Goal: Transaction & Acquisition: Purchase product/service

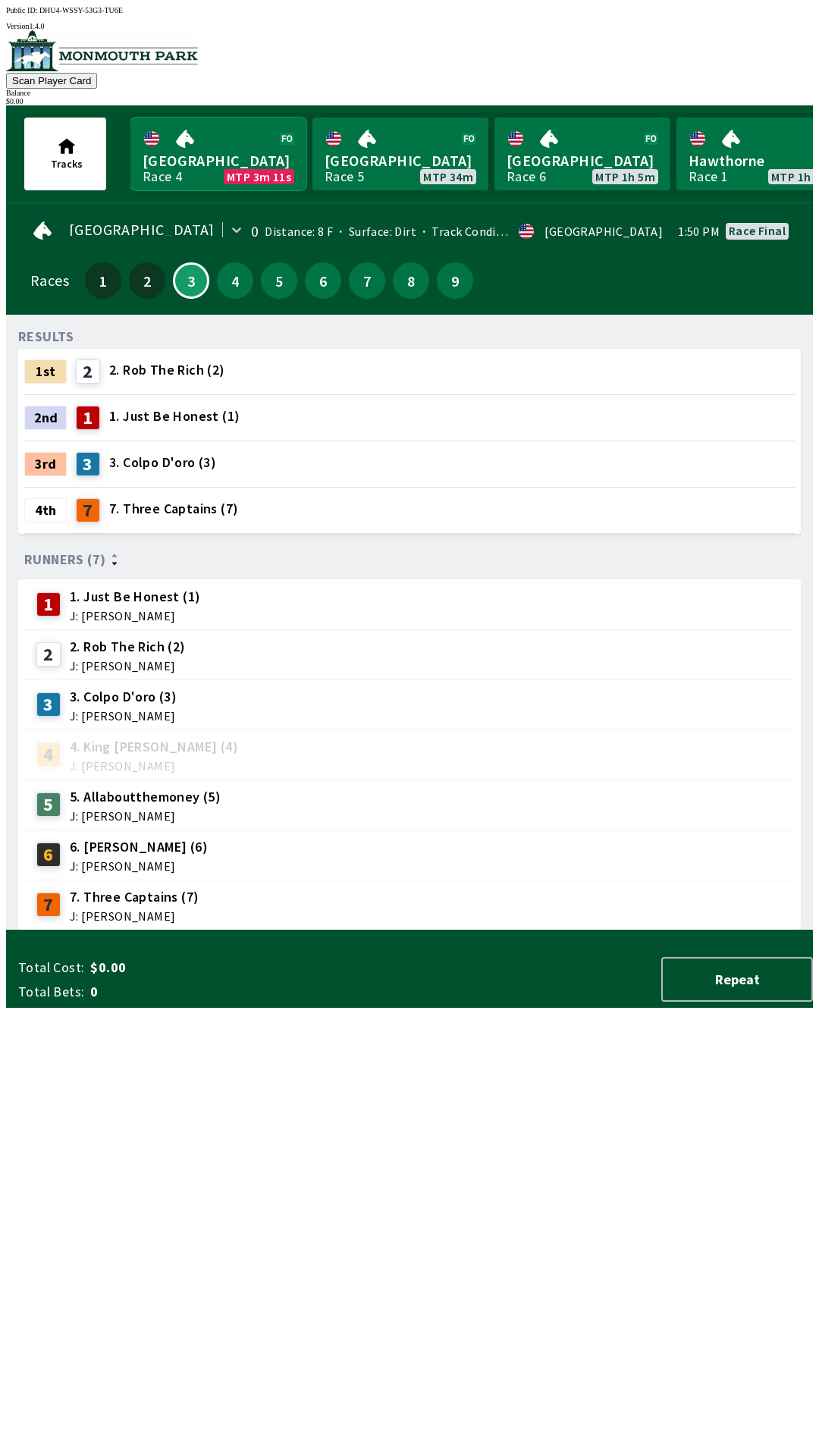
click at [174, 138] on link "Monmouth Park Race 4 MTP 3m 11s" at bounding box center [218, 153] width 176 height 73
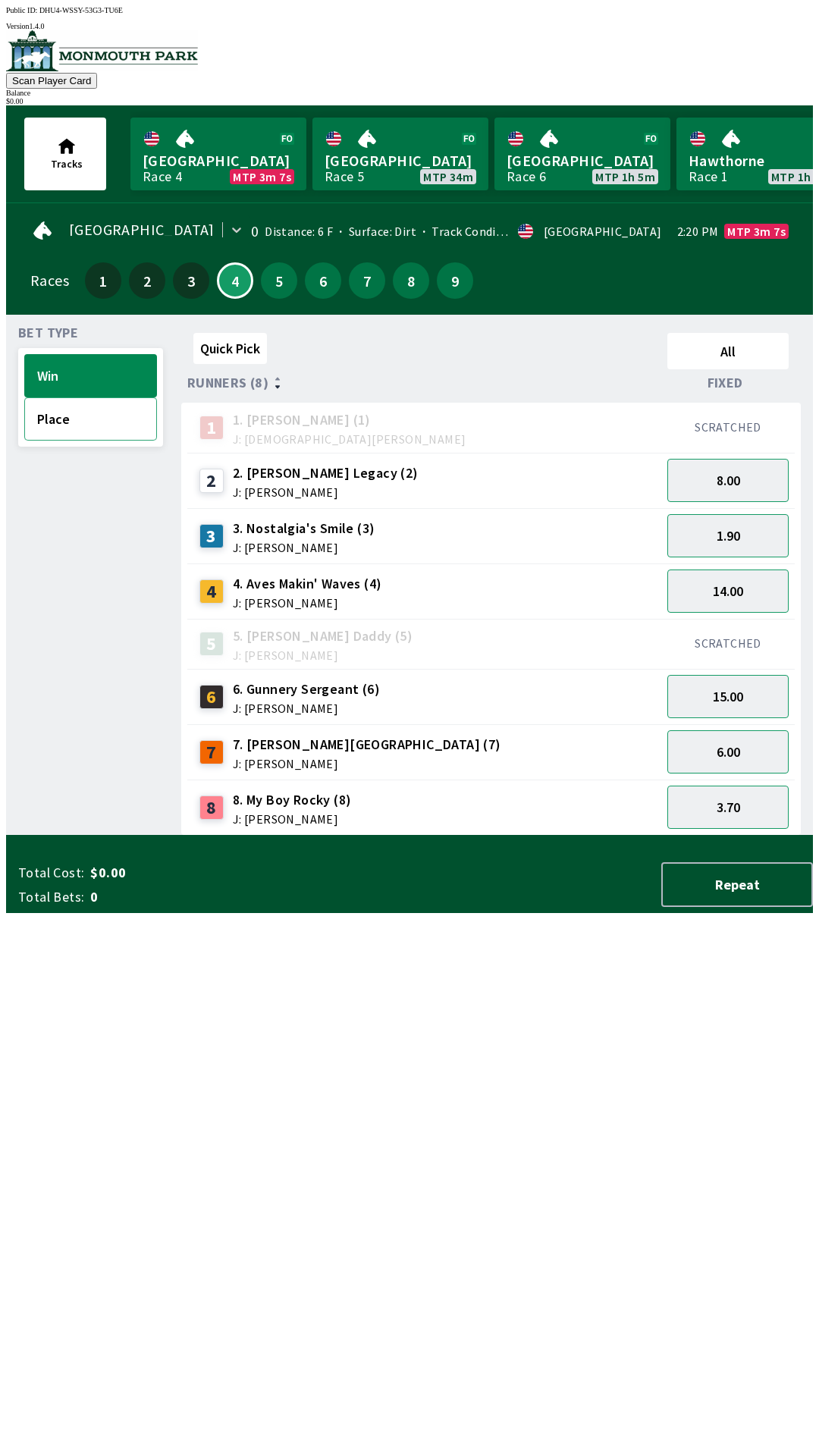
click at [75, 415] on button "Place" at bounding box center [91, 419] width 133 height 43
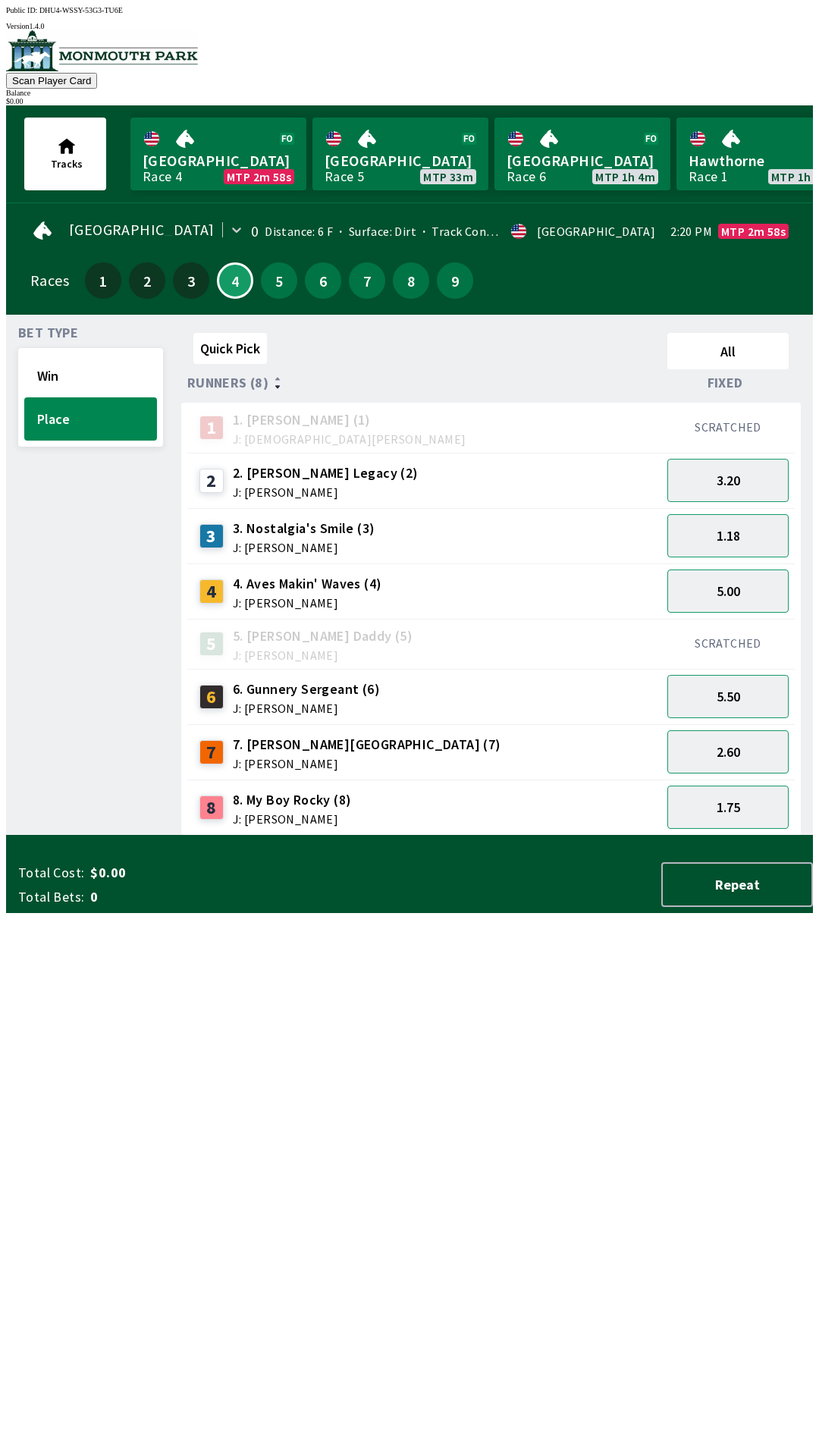
click at [297, 742] on span "7. [PERSON_NAME][GEOGRAPHIC_DATA] (7)" at bounding box center [367, 744] width 268 height 20
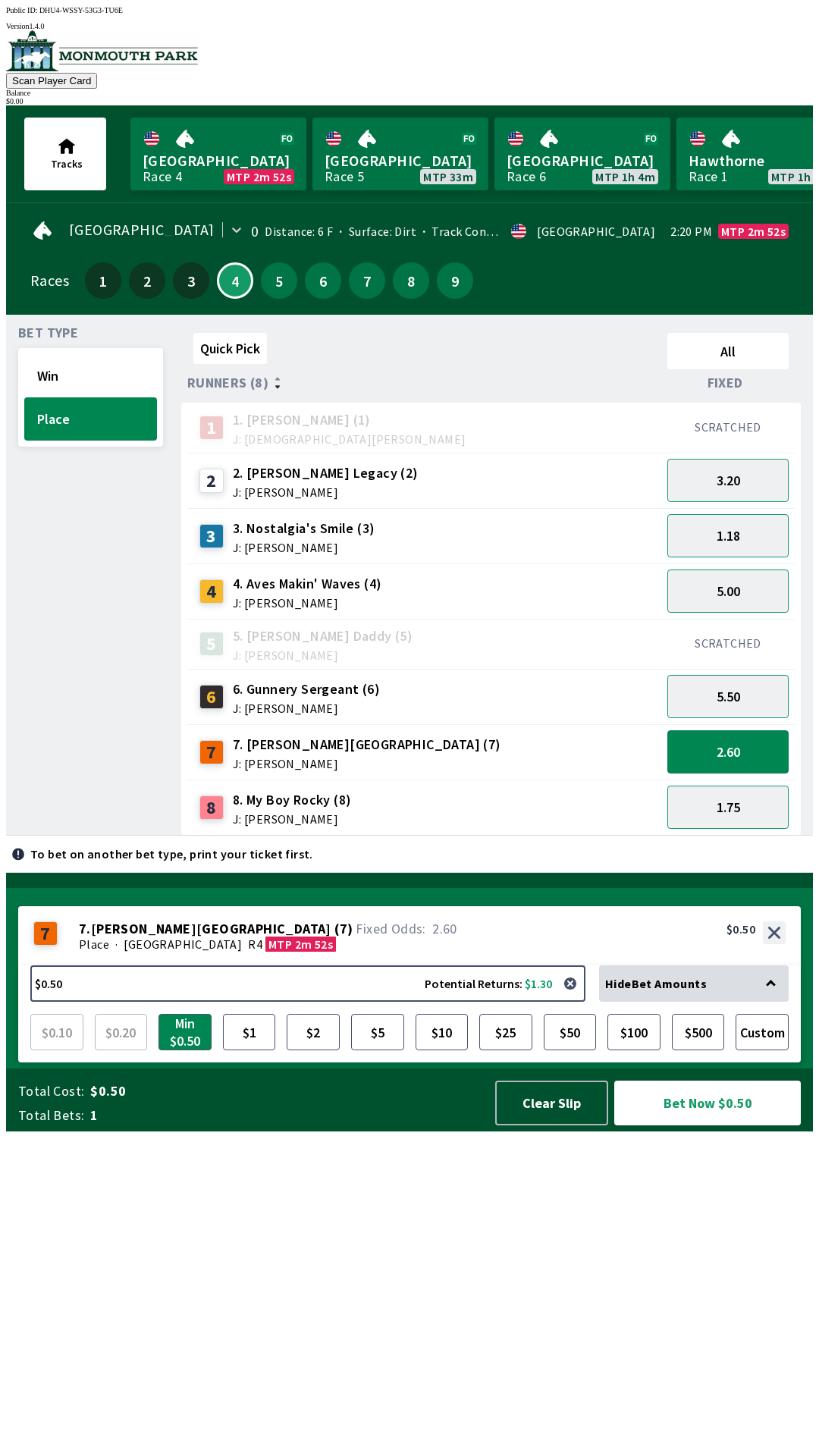
click at [288, 486] on span "J: [PERSON_NAME]" at bounding box center [326, 492] width 186 height 13
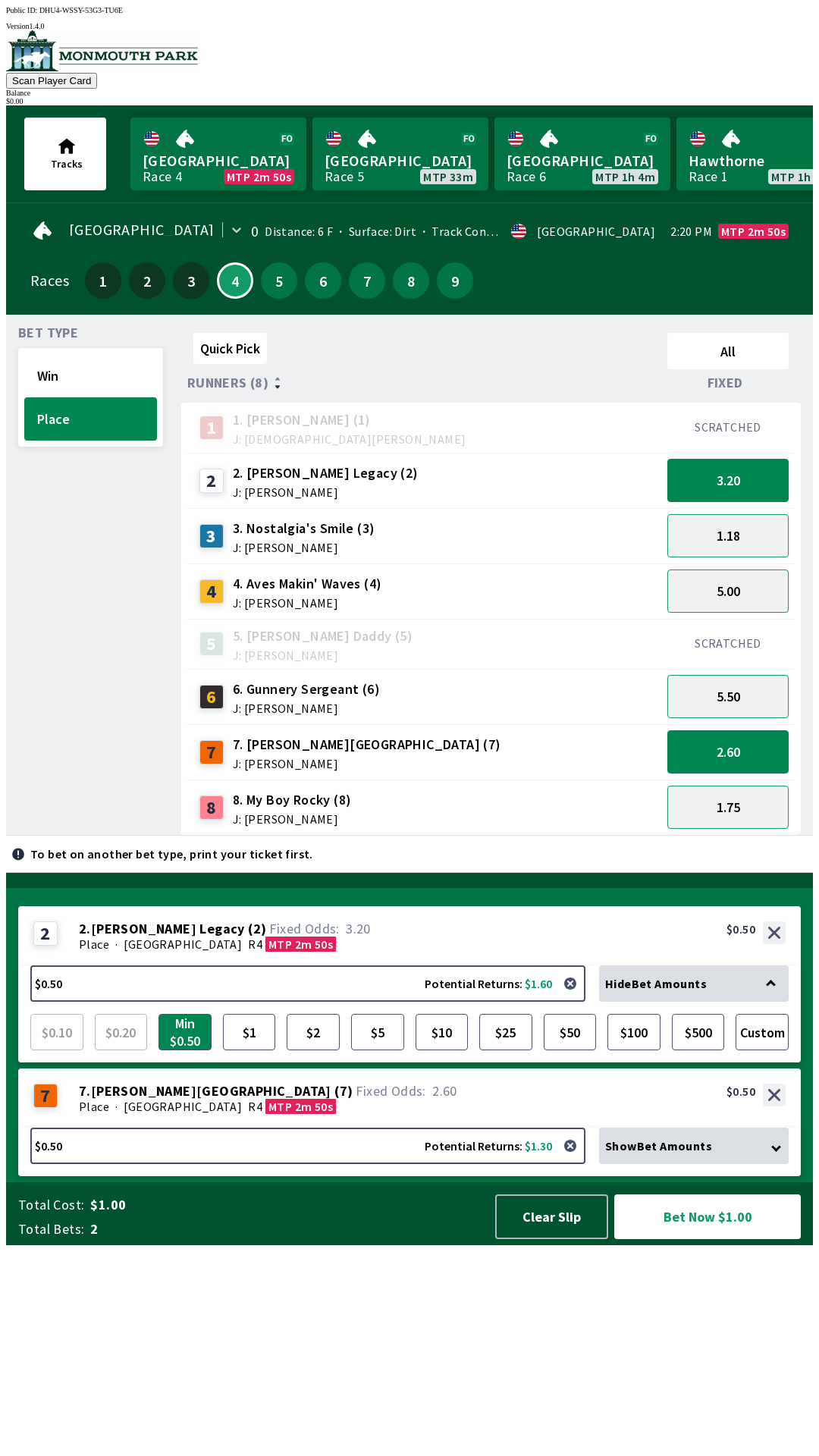
click at [293, 526] on span "3. Nostalgia's Smile (3)" at bounding box center [304, 528] width 142 height 20
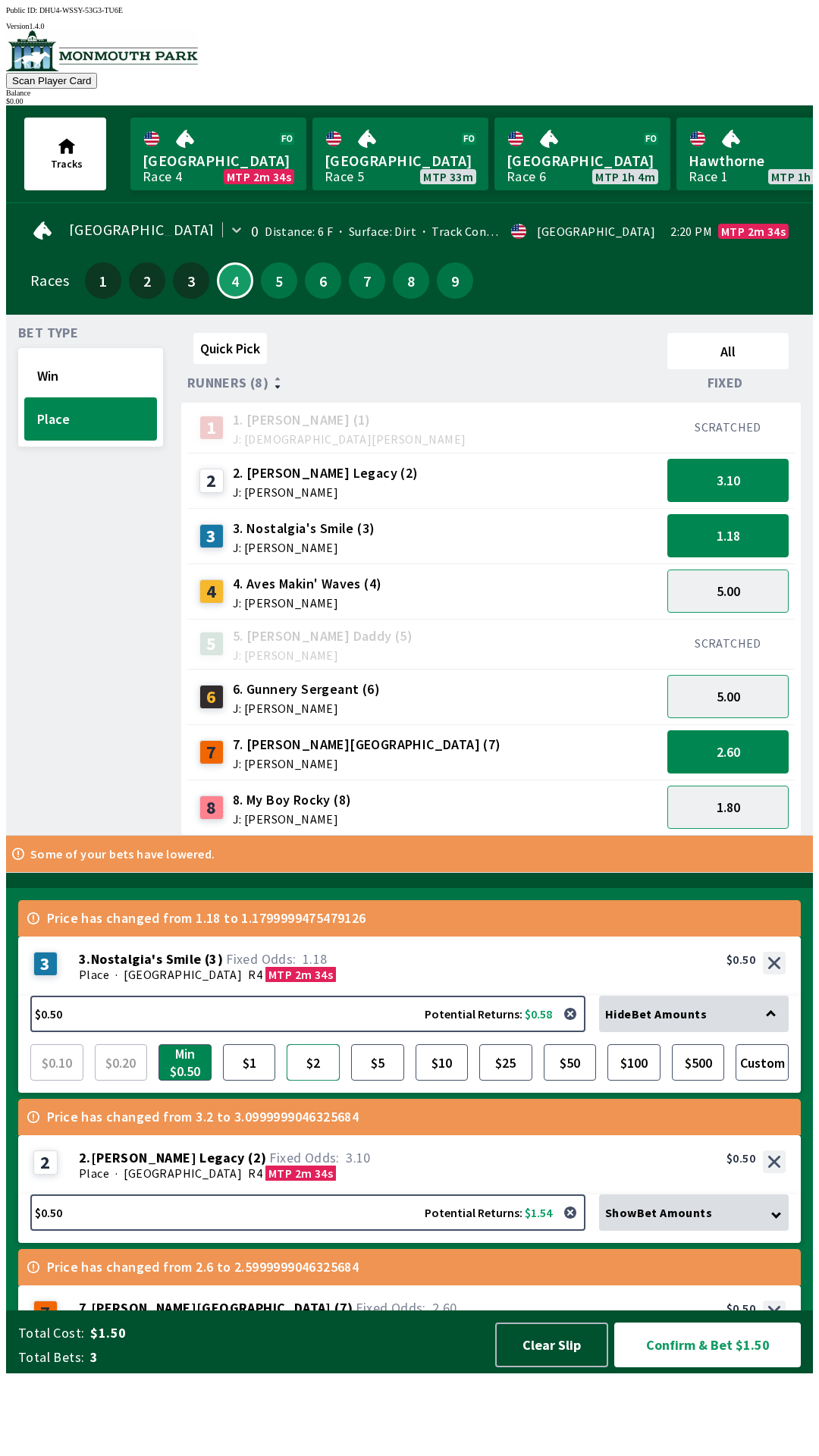
click at [318, 1081] on button "$2" at bounding box center [313, 1062] width 53 height 37
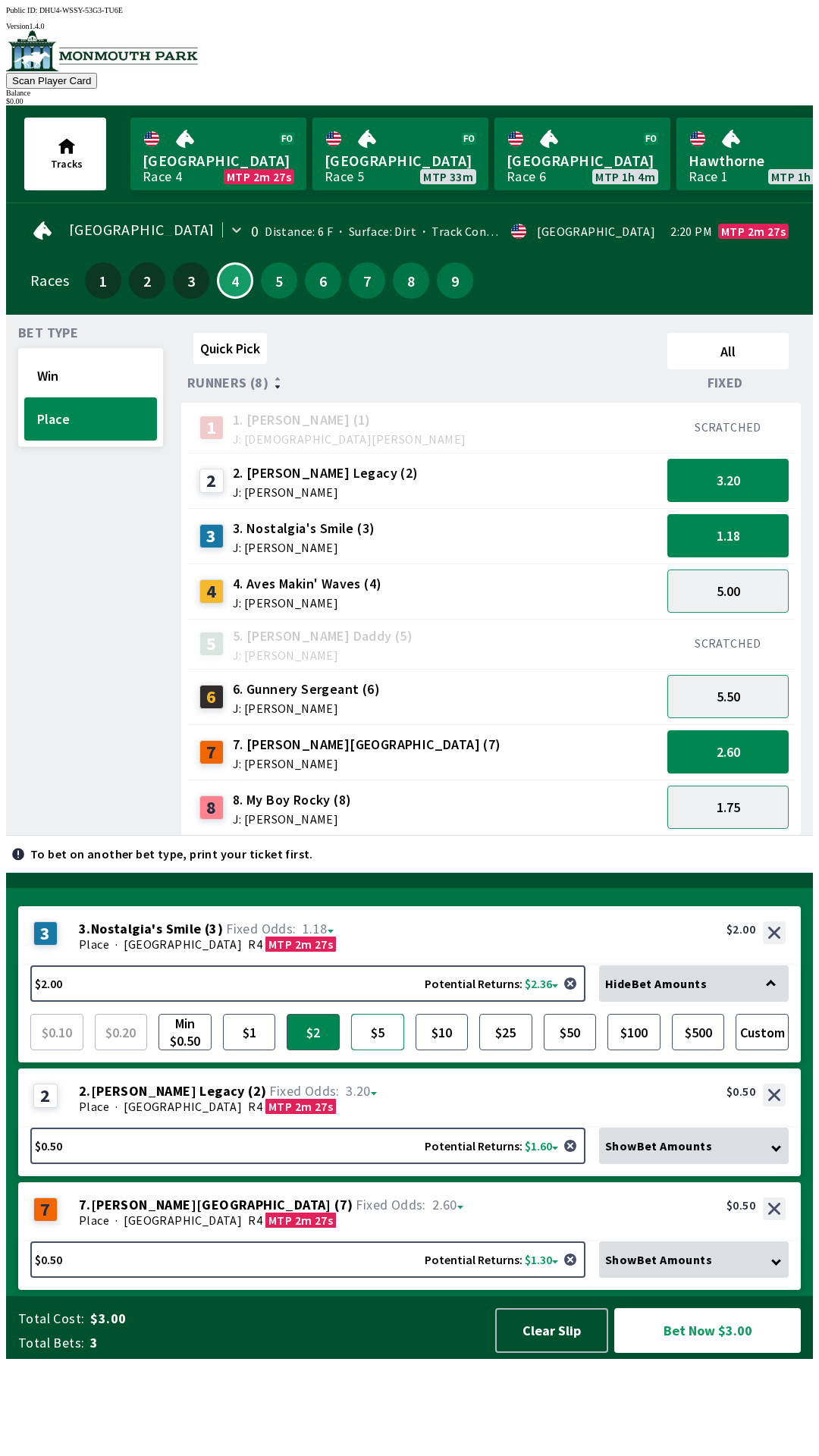
click at [379, 1051] on button "$5" at bounding box center [378, 1032] width 53 height 37
click at [178, 1051] on button "Min $0.50" at bounding box center [185, 1032] width 53 height 37
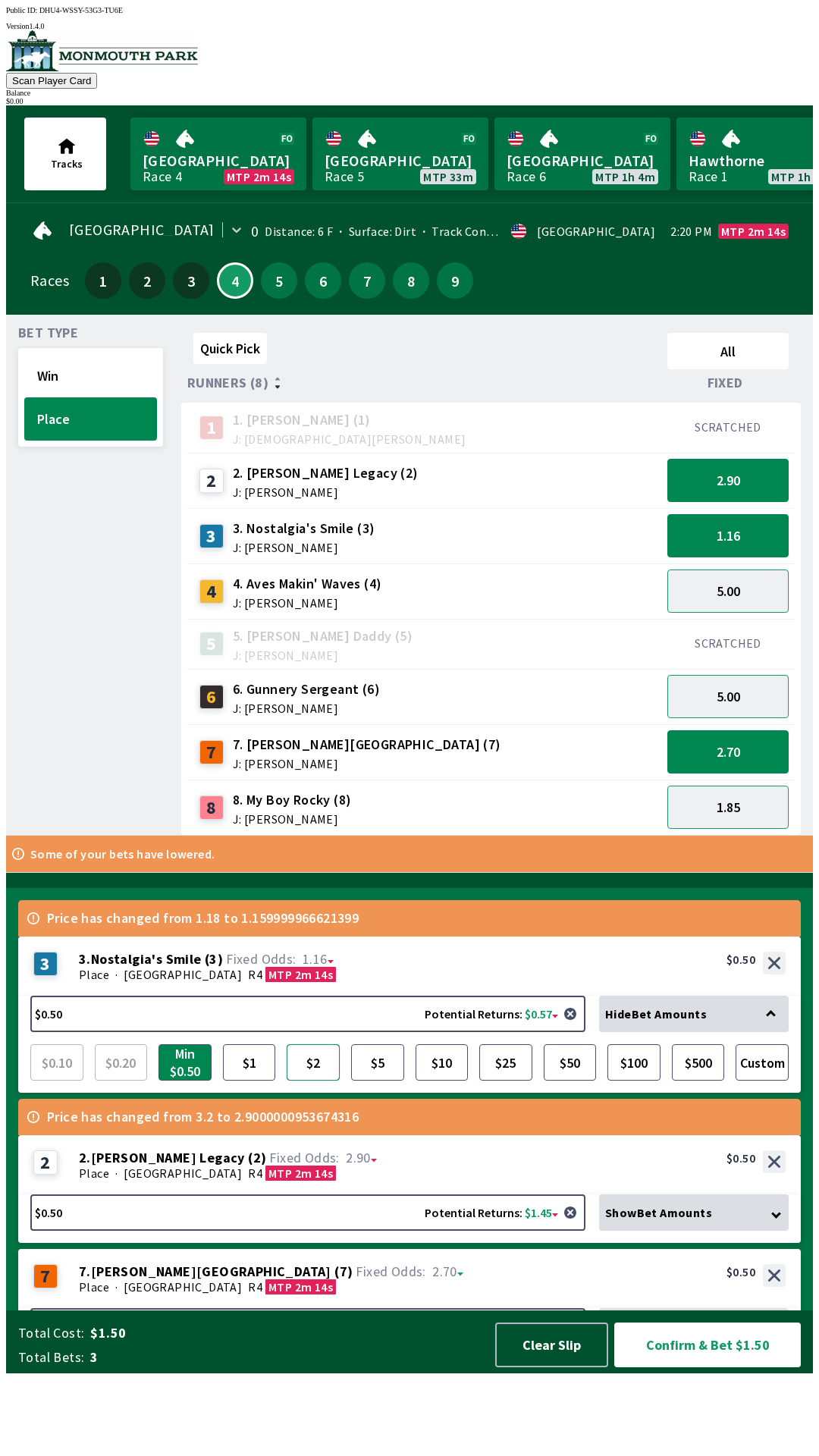
click at [318, 1081] on button "$2" at bounding box center [313, 1062] width 53 height 37
click at [384, 1081] on button "$5" at bounding box center [378, 1062] width 53 height 37
click at [741, 1368] on button "Confirm & Bet $6.00" at bounding box center [707, 1345] width 186 height 45
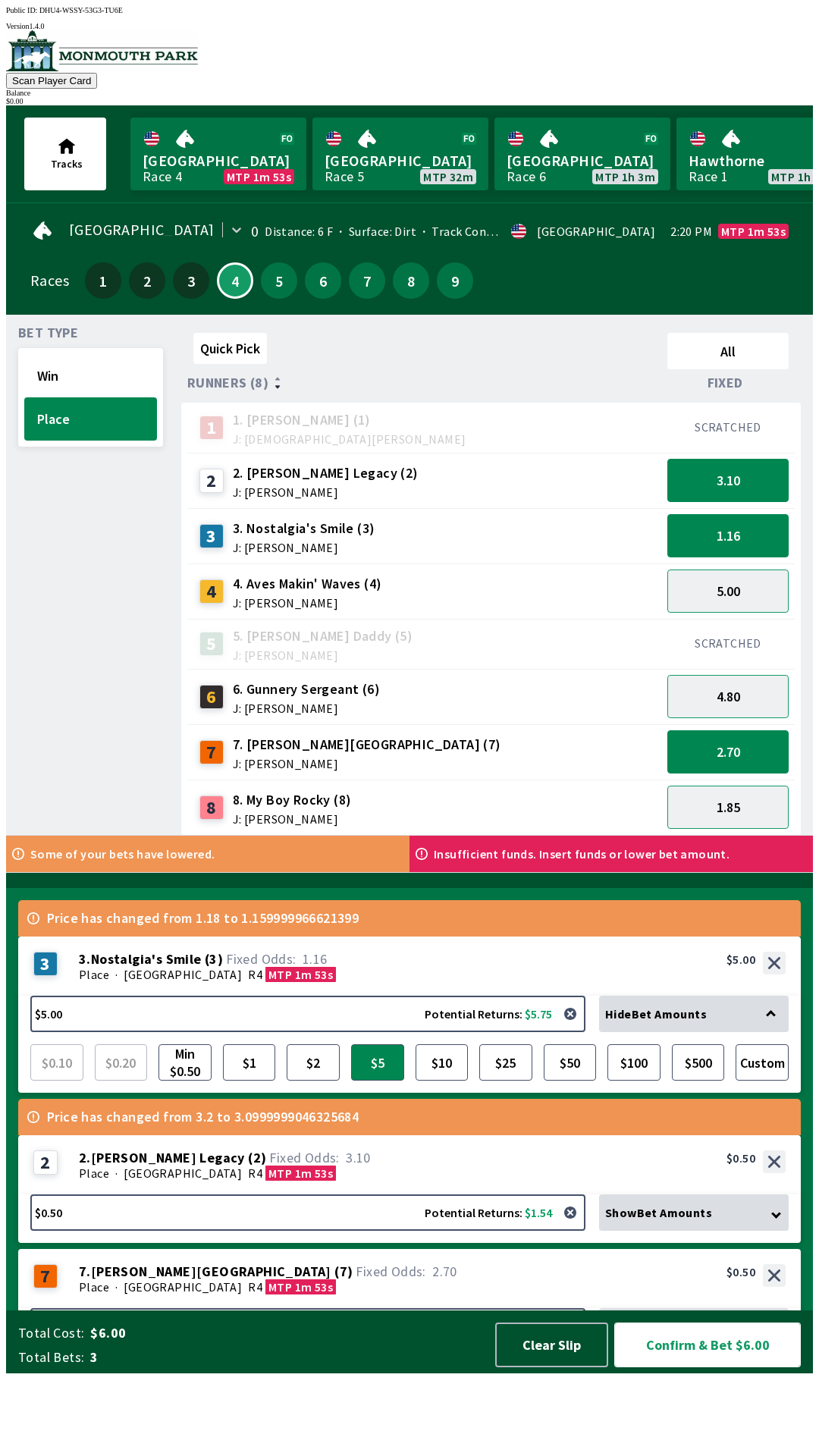
click at [726, 1368] on button "Confirm & Bet $6.00" at bounding box center [707, 1345] width 186 height 45
